Goal: Task Accomplishment & Management: Manage account settings

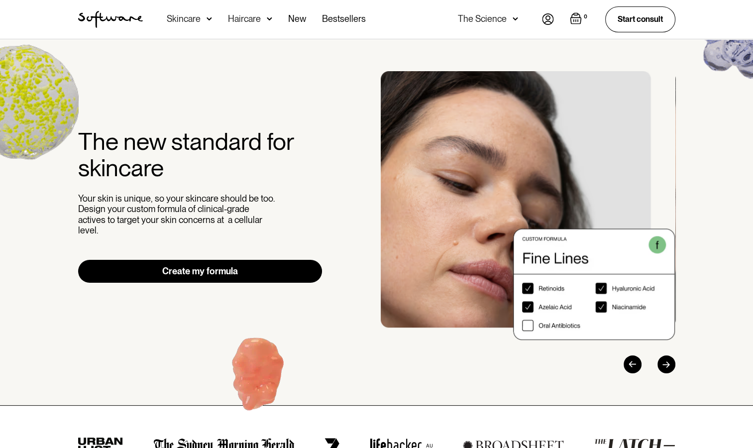
click at [549, 20] on img at bounding box center [548, 18] width 12 height 11
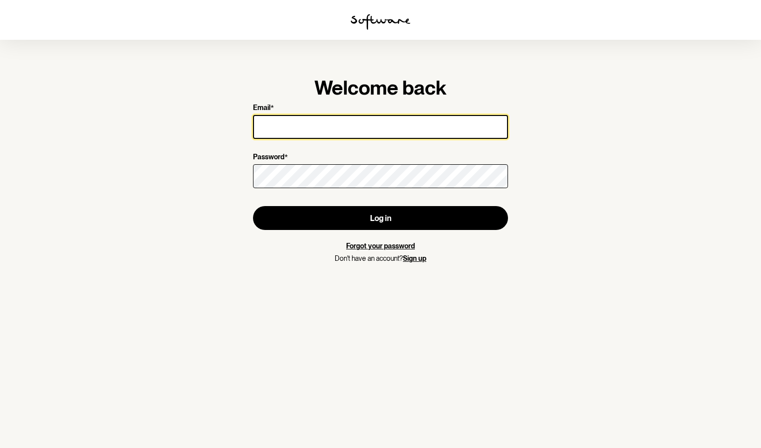
type input "[EMAIL_ADDRESS][DOMAIN_NAME]"
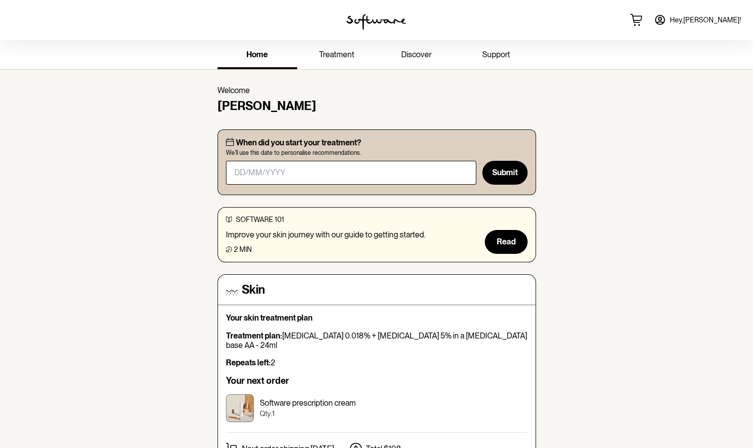
click at [725, 23] on span "Hey, [PERSON_NAME] !" at bounding box center [705, 20] width 71 height 8
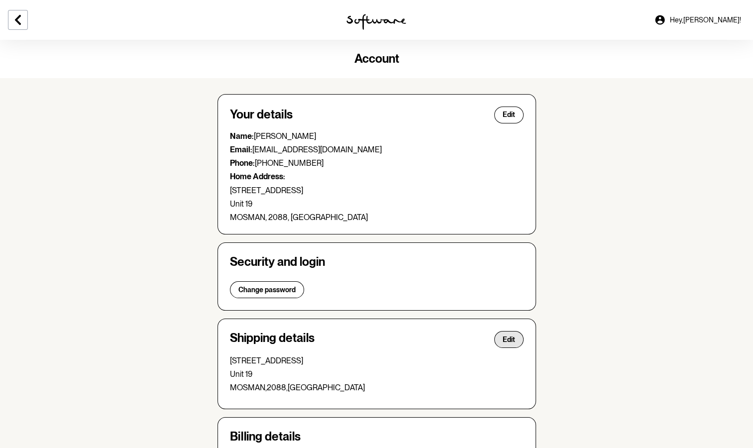
click at [512, 341] on span "Edit" at bounding box center [509, 340] width 12 height 8
select select "[GEOGRAPHIC_DATA]"
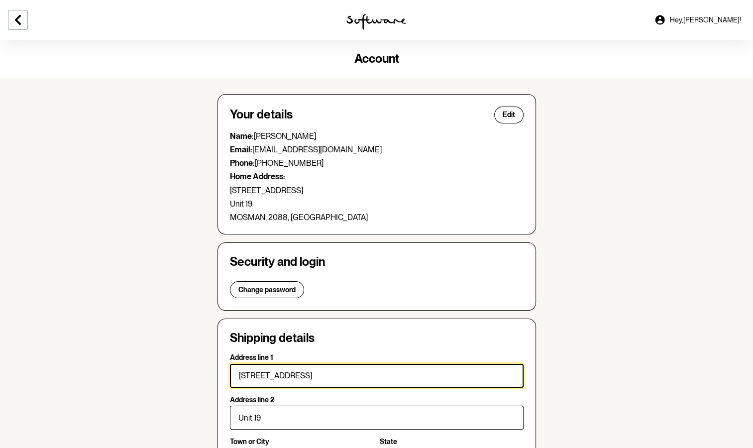
click at [411, 375] on input "[STREET_ADDRESS]" at bounding box center [377, 376] width 294 height 24
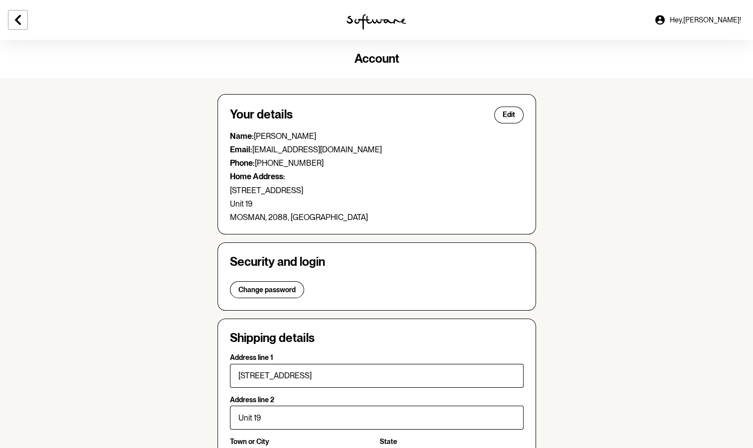
type input "414"
type input "[STREET_ADDRESS]"
type input "Mosman"
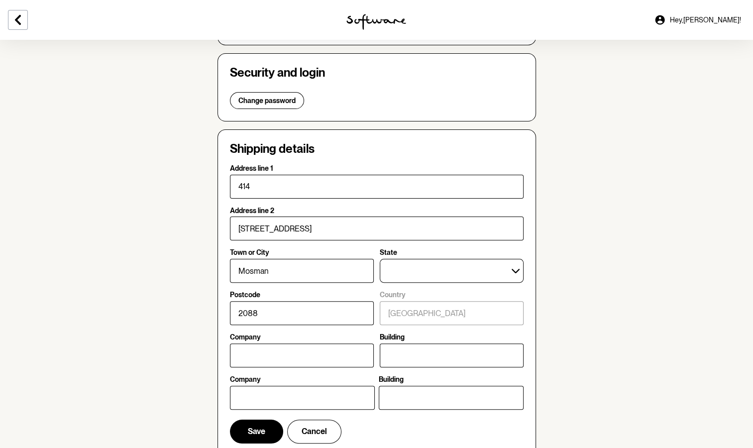
scroll to position [197, 0]
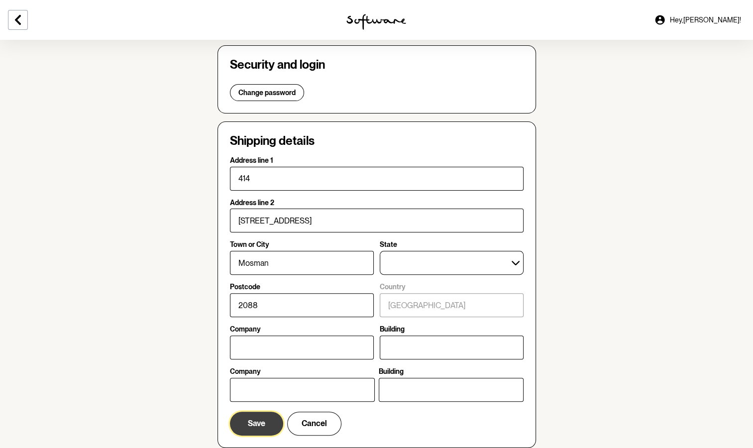
click at [254, 423] on span "Save" at bounding box center [256, 423] width 17 height 9
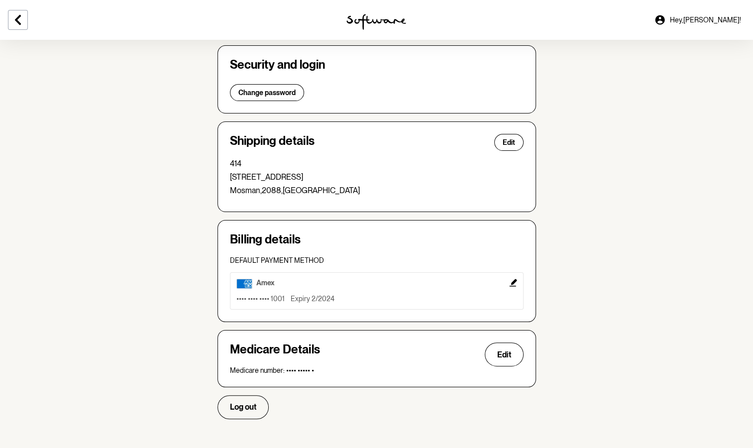
scroll to position [0, 0]
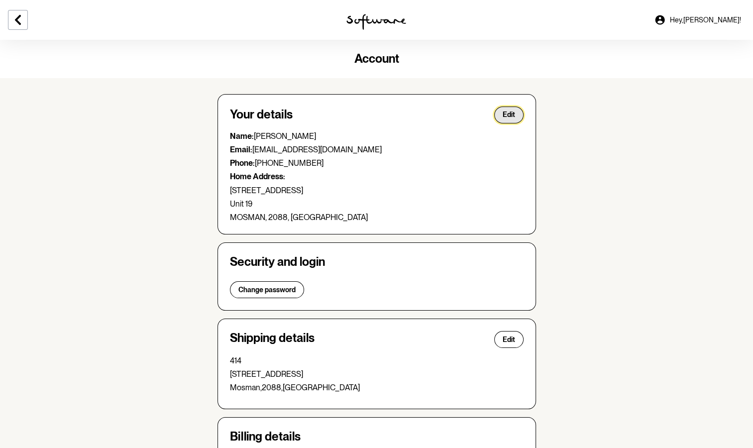
click at [509, 116] on span "Edit" at bounding box center [509, 115] width 12 height 8
select select "[GEOGRAPHIC_DATA]"
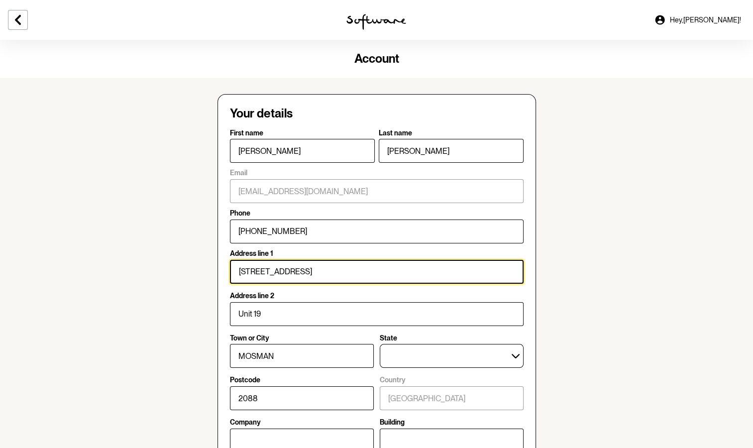
click at [373, 270] on input "[STREET_ADDRESS]" at bounding box center [377, 272] width 294 height 24
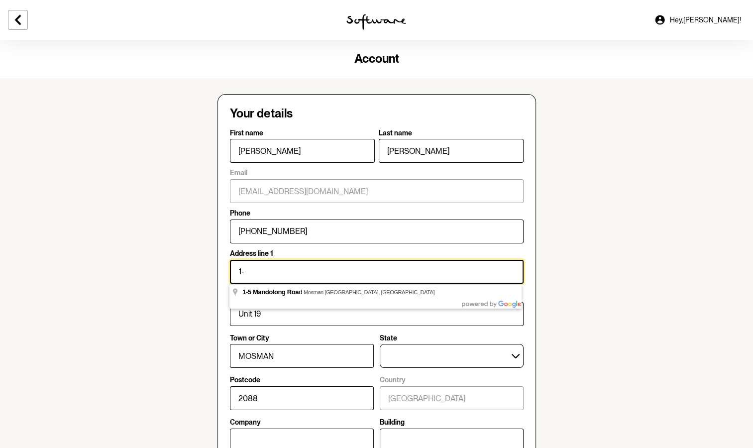
type input "1"
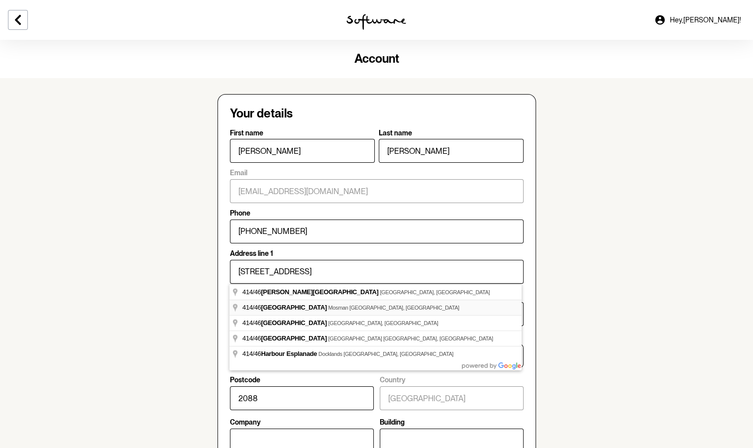
type input "414"
type input "[STREET_ADDRESS]"
type input "Mosman"
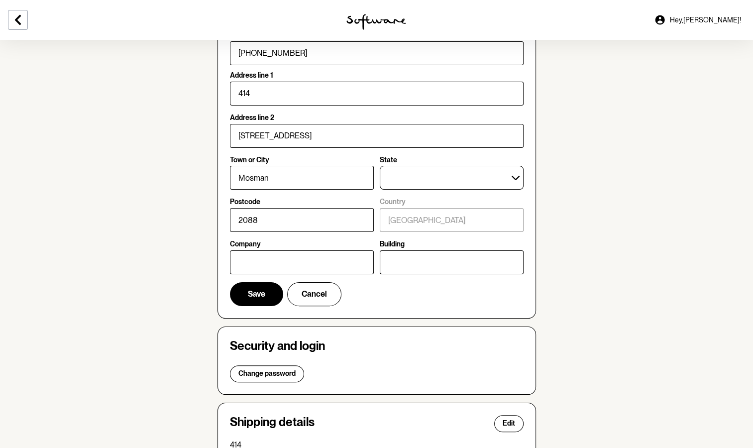
scroll to position [192, 0]
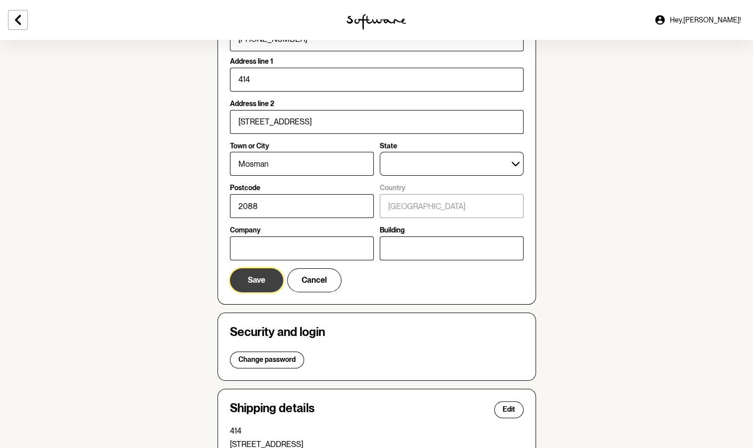
click at [256, 284] on span "Save" at bounding box center [256, 279] width 17 height 9
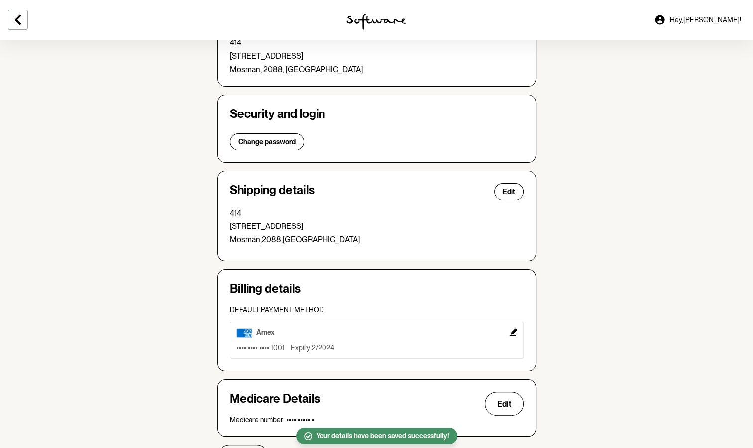
scroll to position [0, 0]
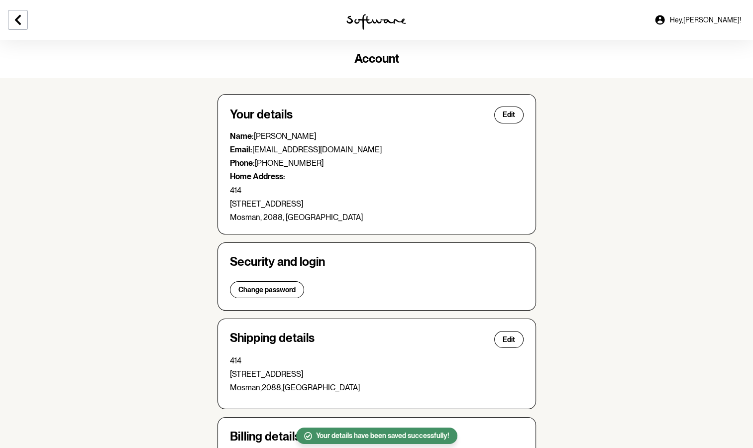
click at [368, 20] on img at bounding box center [377, 22] width 60 height 16
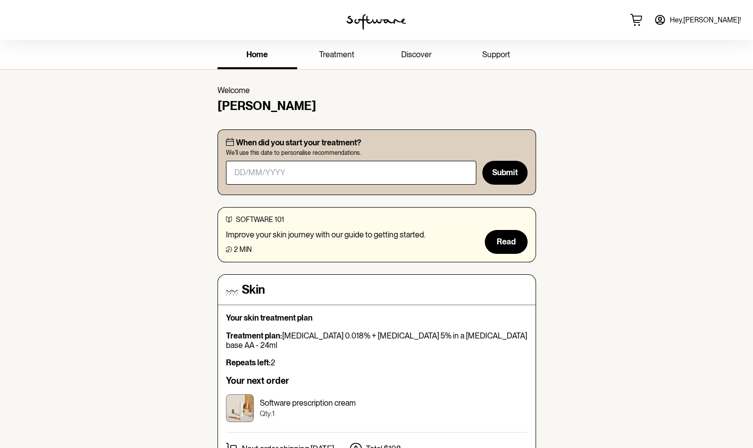
click at [721, 24] on span "Hey, [PERSON_NAME] !" at bounding box center [705, 20] width 71 height 8
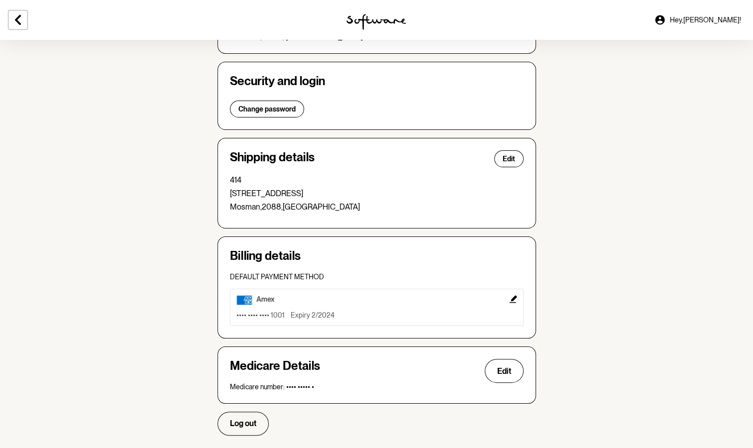
scroll to position [199, 0]
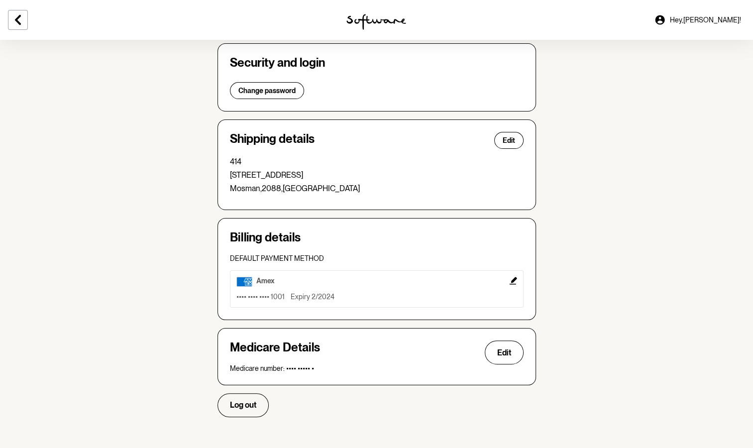
click at [512, 280] on icon "Edit" at bounding box center [512, 280] width 7 height 7
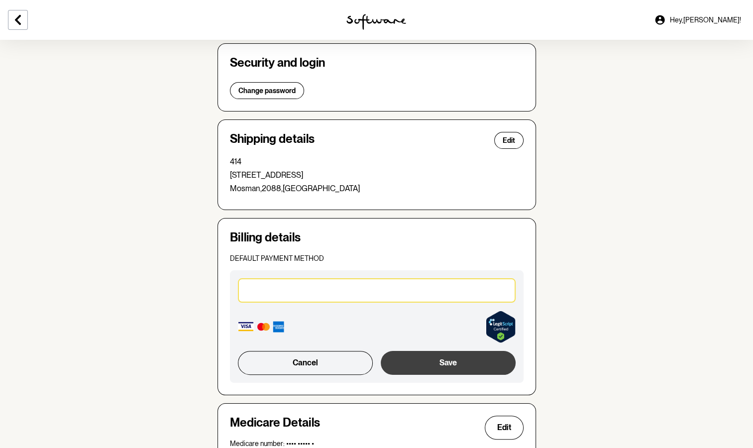
click at [448, 364] on button "Save" at bounding box center [448, 363] width 134 height 24
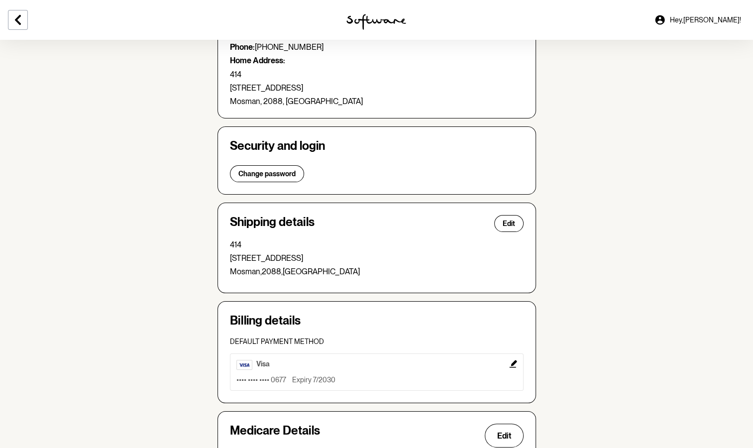
scroll to position [0, 0]
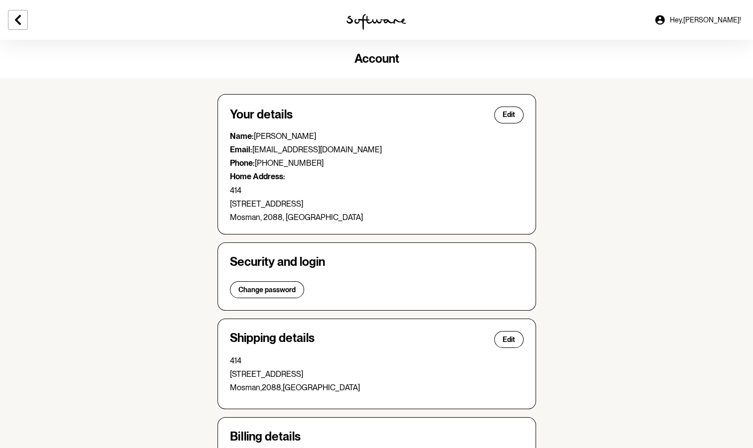
click at [373, 61] on span "Account" at bounding box center [377, 58] width 45 height 14
click at [375, 58] on span "Account" at bounding box center [377, 58] width 45 height 14
click at [369, 23] on img at bounding box center [377, 22] width 60 height 16
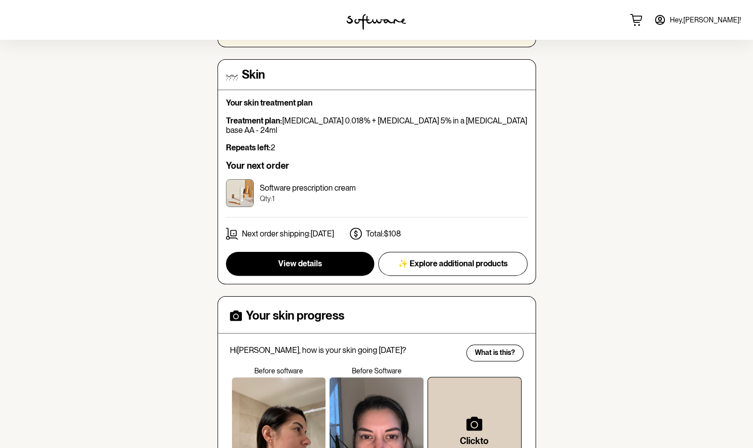
scroll to position [234, 0]
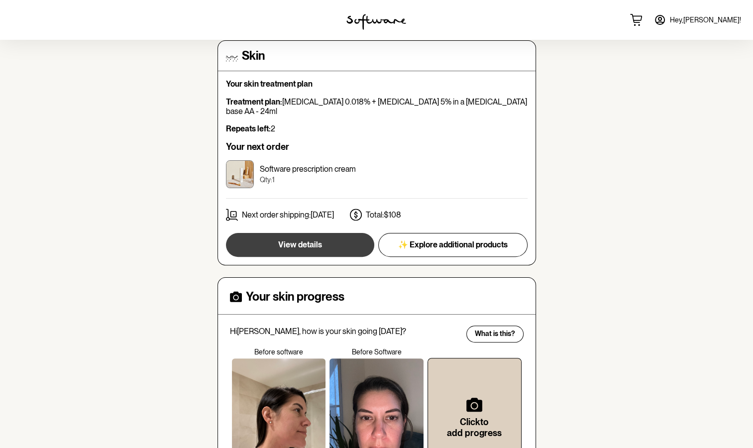
click at [335, 233] on button "View details" at bounding box center [300, 245] width 148 height 24
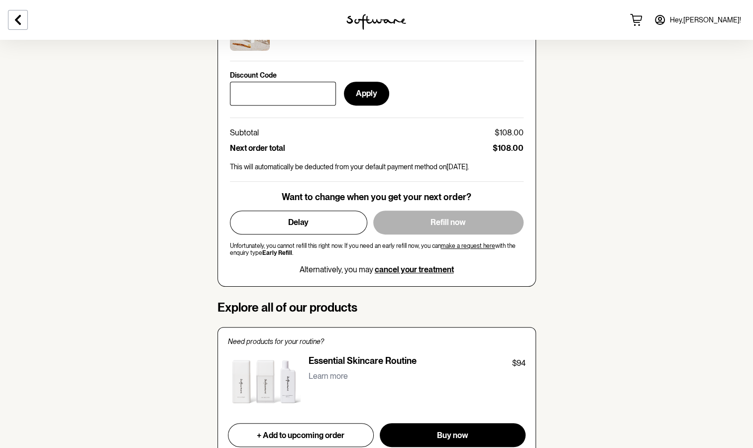
scroll to position [465, 0]
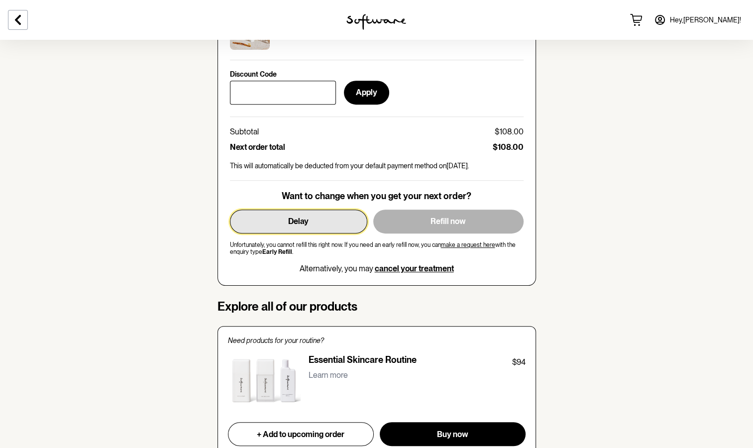
click at [311, 222] on button "Delay" at bounding box center [298, 222] width 137 height 24
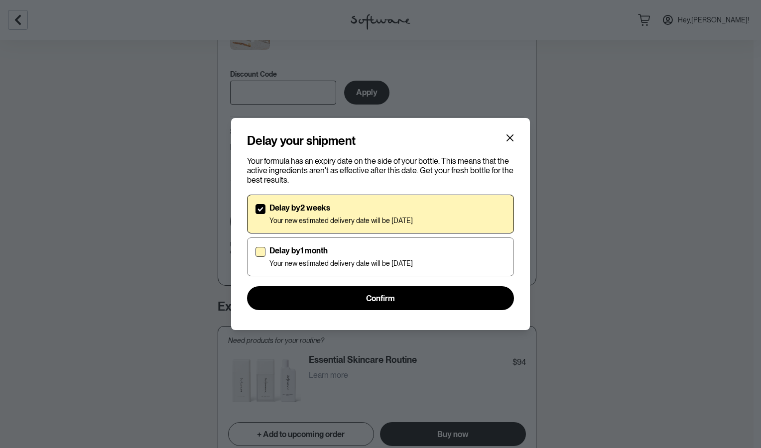
click at [264, 257] on label "Delay by 1 month Your new estimated delivery date will be 8th Nov 2025" at bounding box center [380, 257] width 267 height 39
click at [255, 257] on input "Delay by 1 month Your new estimated delivery date will be 8th Nov 2025" at bounding box center [255, 257] width 0 height 0
checkbox input "true"
checkbox input "false"
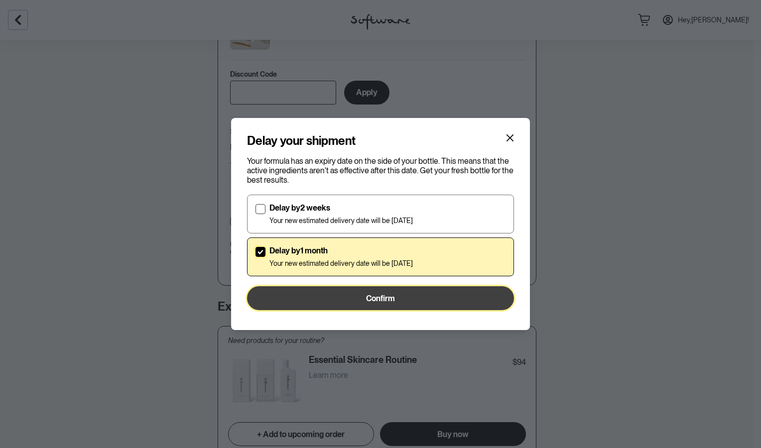
click at [382, 299] on span "Confirm" at bounding box center [380, 298] width 29 height 9
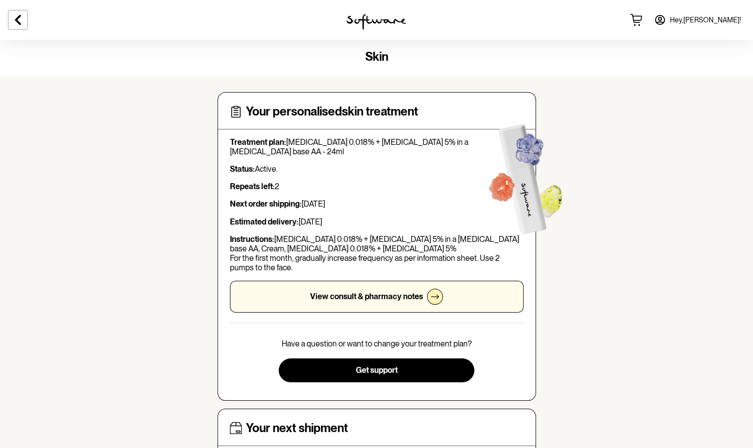
scroll to position [0, 0]
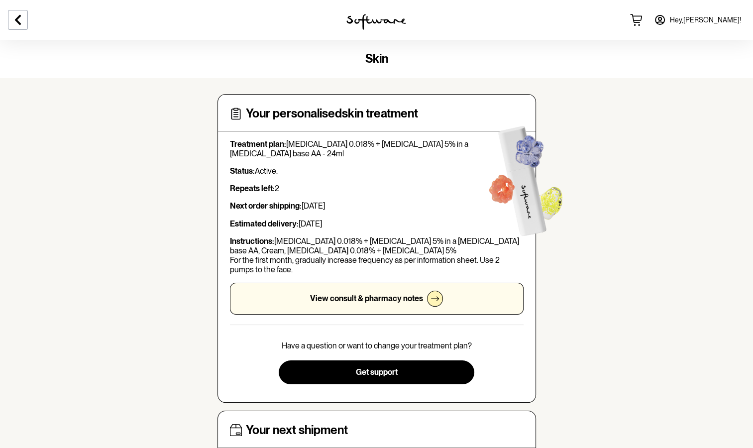
click at [728, 23] on span "Hey, Anna !" at bounding box center [705, 20] width 71 height 8
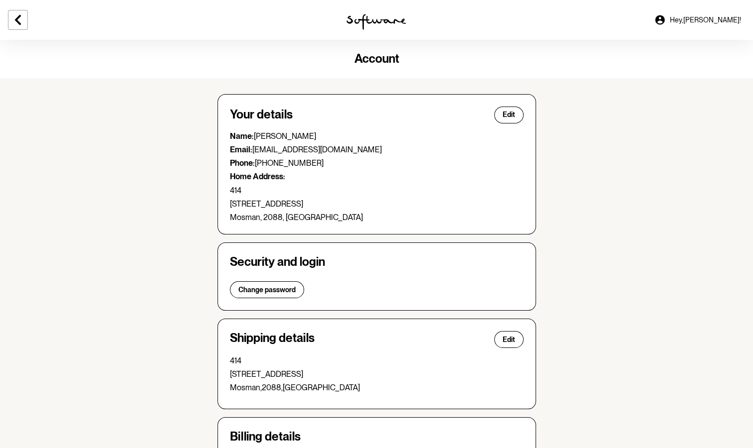
click at [375, 66] on div "Account" at bounding box center [376, 59] width 753 height 38
click at [384, 24] on img at bounding box center [377, 22] width 60 height 16
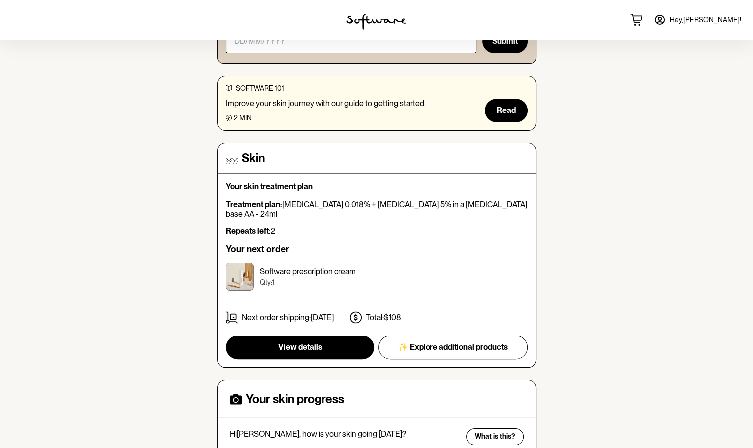
scroll to position [133, 0]
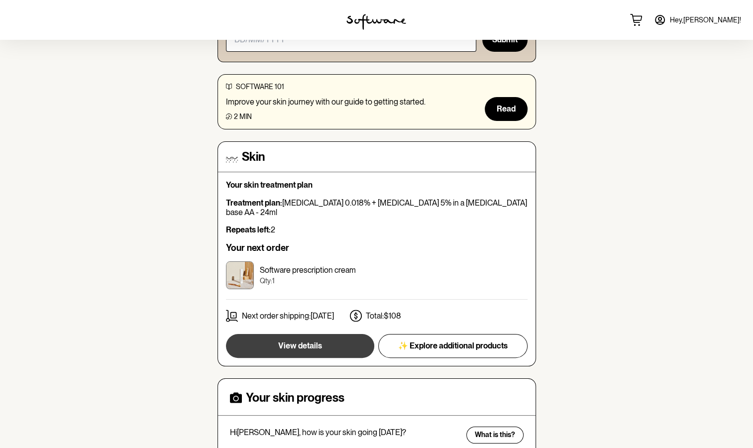
click at [304, 341] on span "View details" at bounding box center [300, 345] width 44 height 9
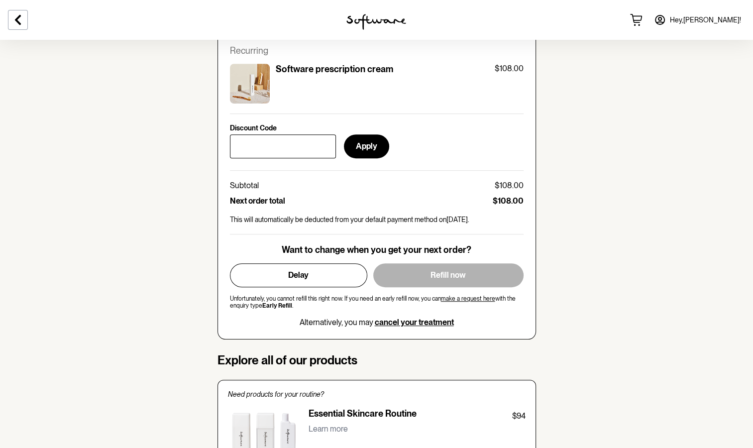
scroll to position [411, 0]
click at [307, 273] on span "Delay" at bounding box center [298, 274] width 20 height 9
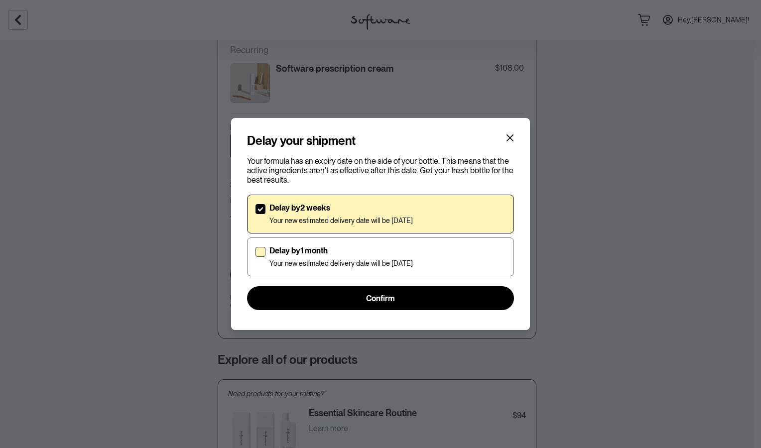
click at [257, 241] on label "Delay by 1 month Your new estimated delivery date will be 8th Dec 2025" at bounding box center [380, 257] width 267 height 39
click at [255, 257] on input "Delay by 1 month Your new estimated delivery date will be 8th Dec 2025" at bounding box center [255, 257] width 0 height 0
checkbox input "true"
checkbox input "false"
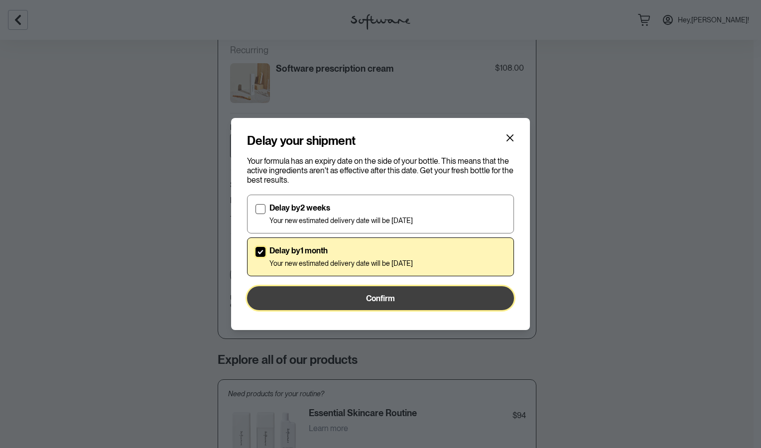
click at [377, 302] on span "Confirm" at bounding box center [380, 298] width 29 height 9
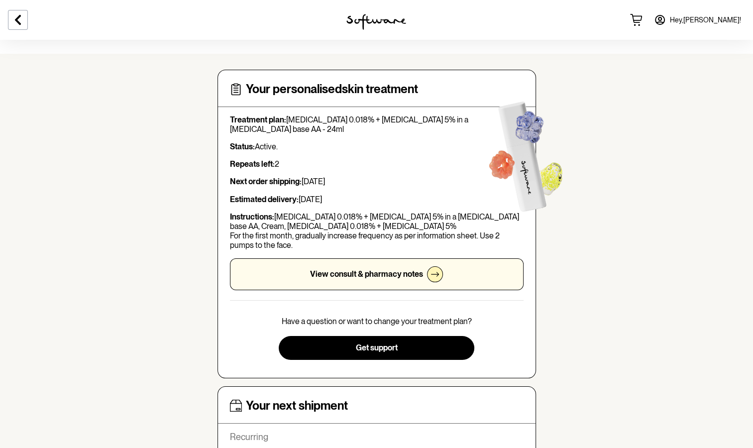
scroll to position [0, 0]
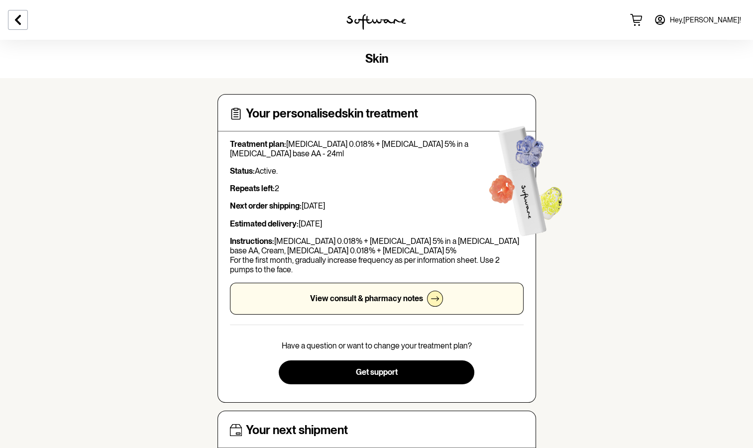
click at [376, 60] on span "skin" at bounding box center [376, 58] width 23 height 14
click at [385, 24] on img at bounding box center [377, 22] width 60 height 16
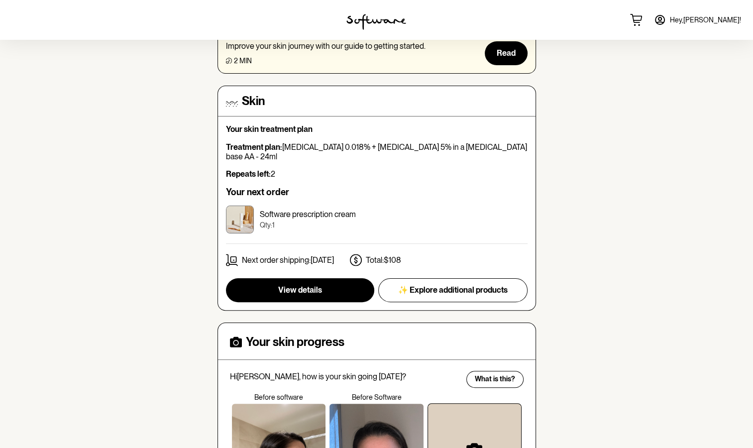
scroll to position [194, 0]
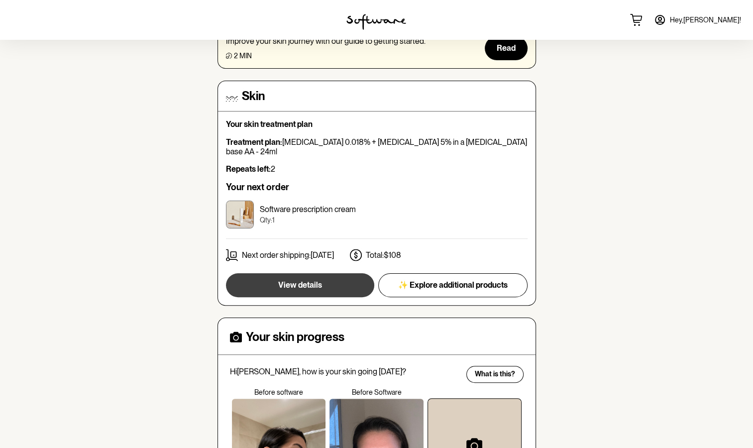
click at [318, 282] on button "View details" at bounding box center [300, 285] width 148 height 24
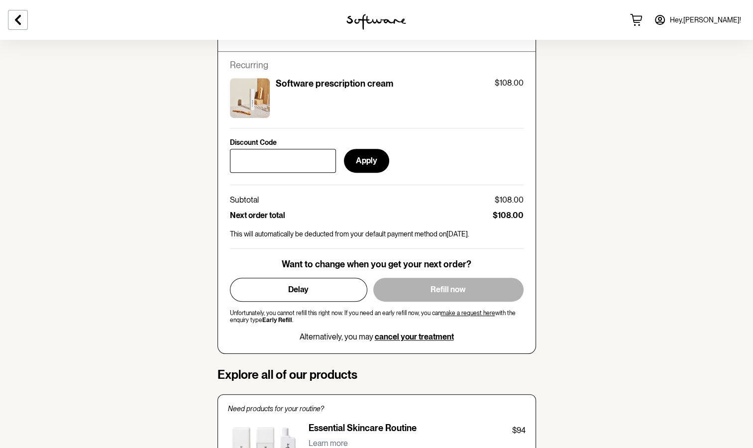
scroll to position [397, 0]
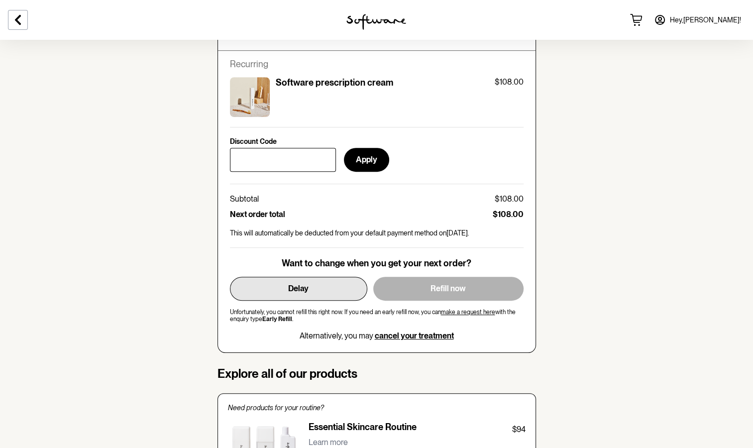
click at [315, 290] on button "Delay" at bounding box center [298, 289] width 137 height 24
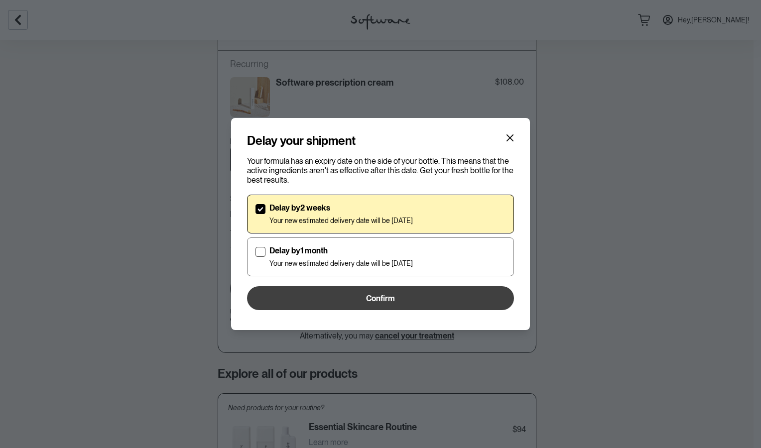
click at [404, 294] on button "Confirm" at bounding box center [380, 298] width 267 height 24
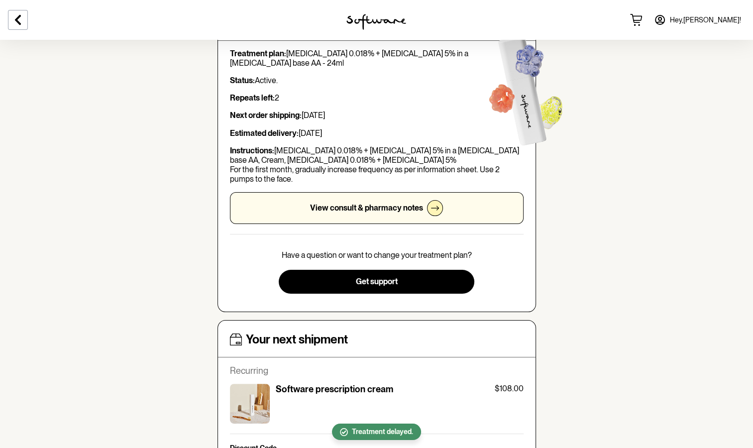
scroll to position [0, 0]
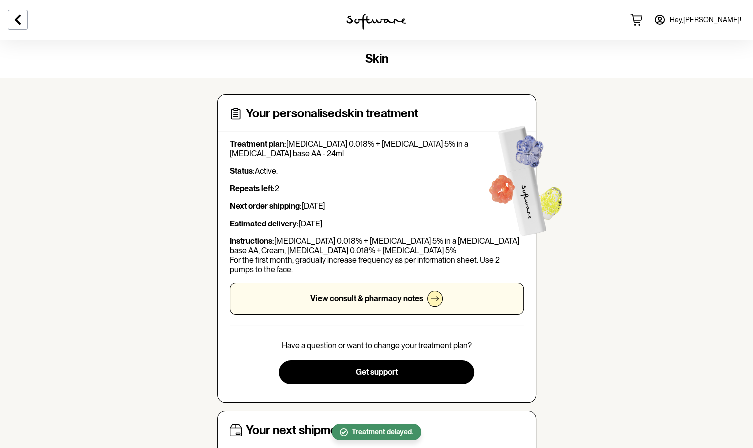
click at [374, 26] on img at bounding box center [377, 22] width 60 height 16
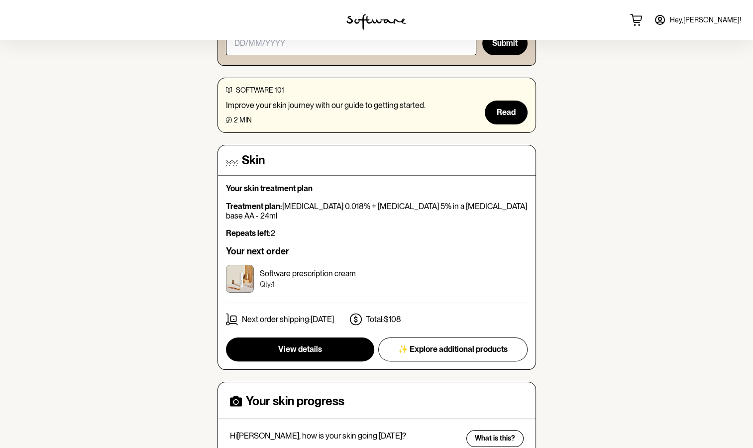
scroll to position [133, 0]
